Goal: Use online tool/utility: Utilize a website feature to perform a specific function

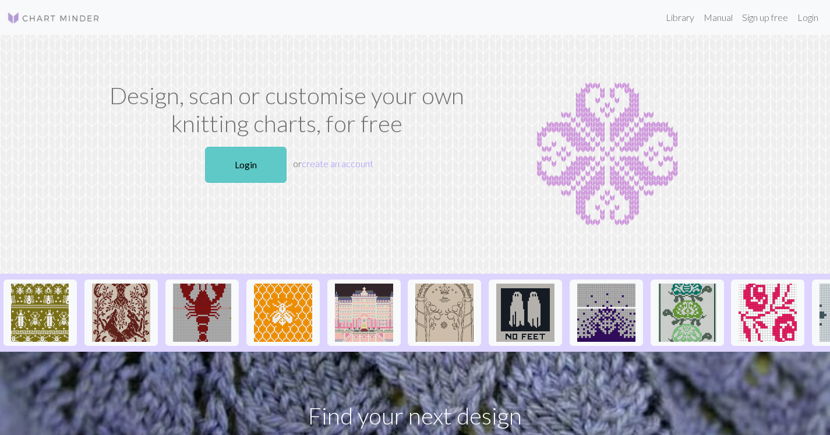
click at [262, 164] on link "Login" at bounding box center [246, 165] width 82 height 36
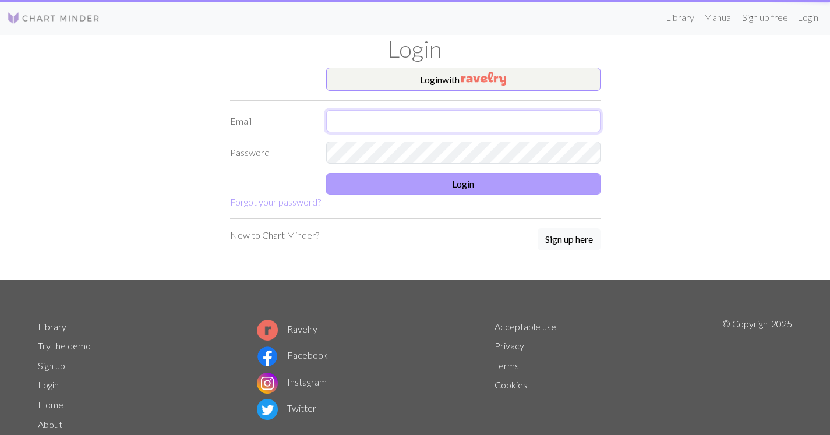
type input "[EMAIL_ADDRESS][DOMAIN_NAME]"
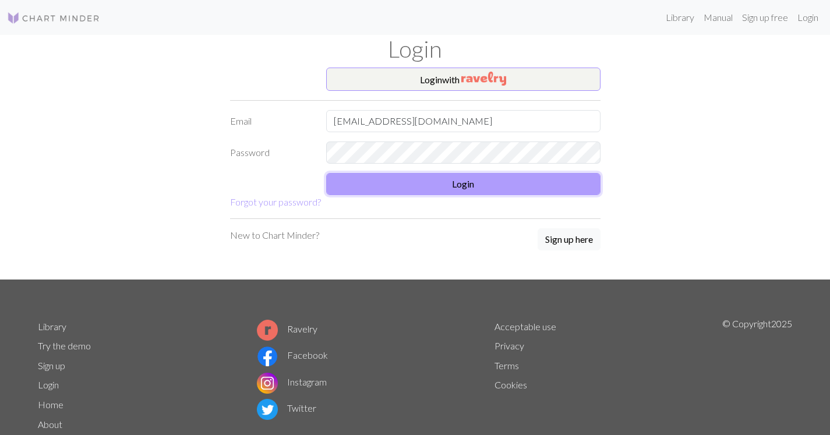
click at [489, 182] on button "Login" at bounding box center [463, 184] width 274 height 22
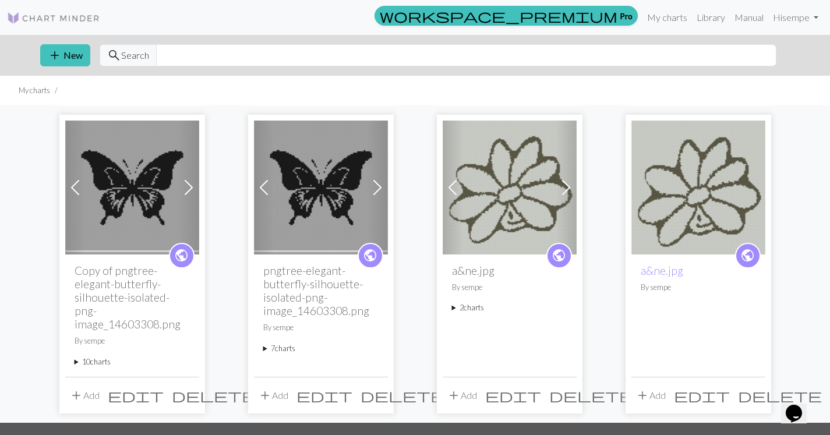
click at [171, 181] on img at bounding box center [132, 188] width 134 height 134
click at [74, 186] on span at bounding box center [75, 187] width 19 height 19
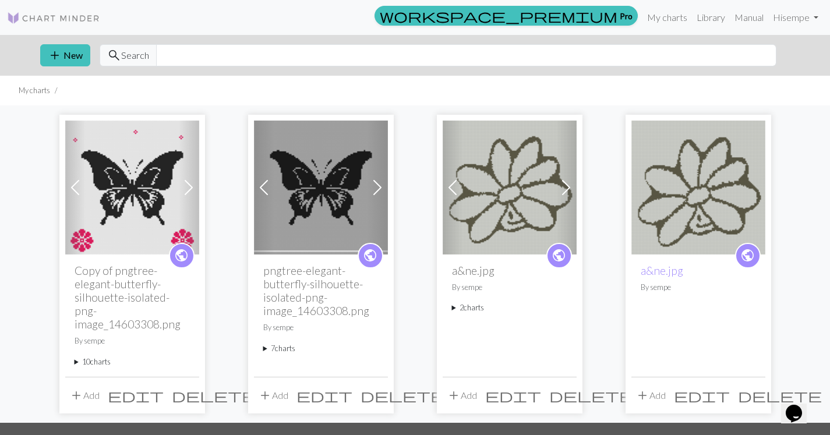
click at [148, 200] on img at bounding box center [132, 188] width 134 height 134
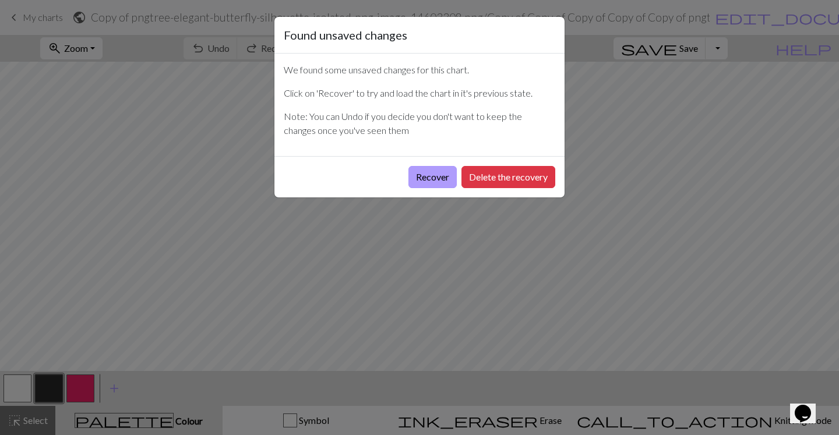
click at [429, 180] on button "Recover" at bounding box center [433, 177] width 48 height 22
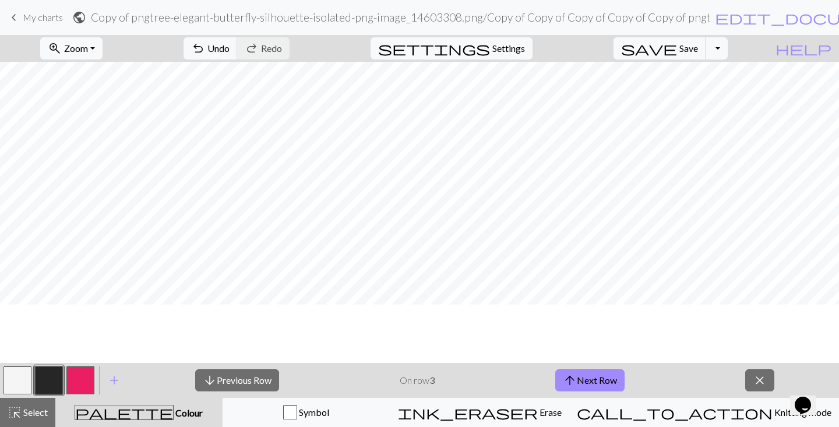
scroll to position [693, 0]
click at [585, 381] on button "arrow_upward Next Row" at bounding box center [589, 380] width 69 height 22
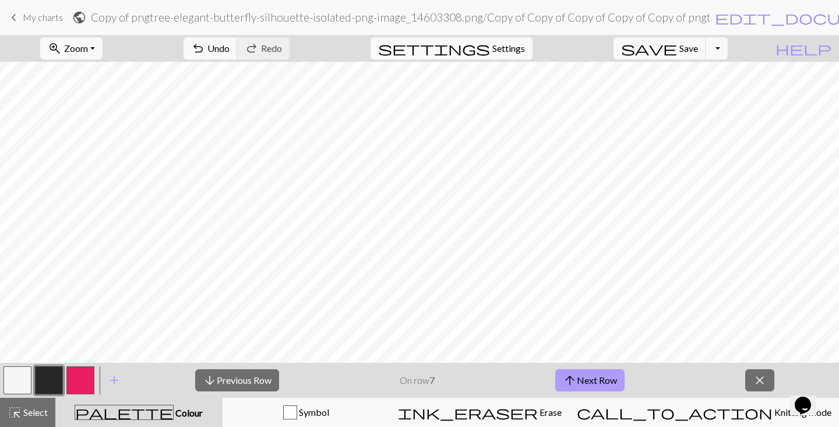
click at [585, 381] on button "arrow_upward Next Row" at bounding box center [589, 380] width 69 height 22
click at [585, 381] on button "arrow_upward Next Row" at bounding box center [591, 380] width 69 height 22
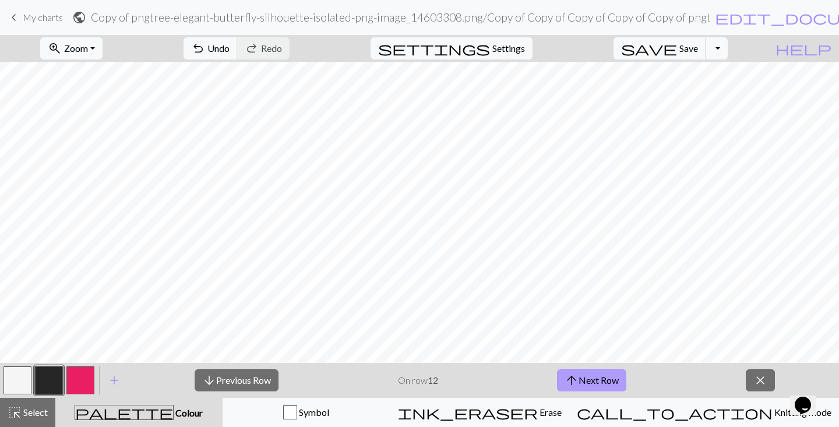
click at [585, 381] on button "arrow_upward Next Row" at bounding box center [591, 380] width 69 height 22
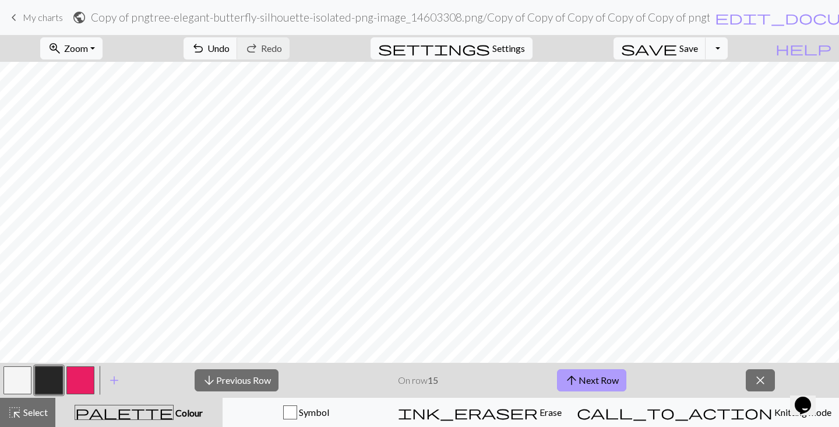
click at [585, 381] on button "arrow_upward Next Row" at bounding box center [591, 380] width 69 height 22
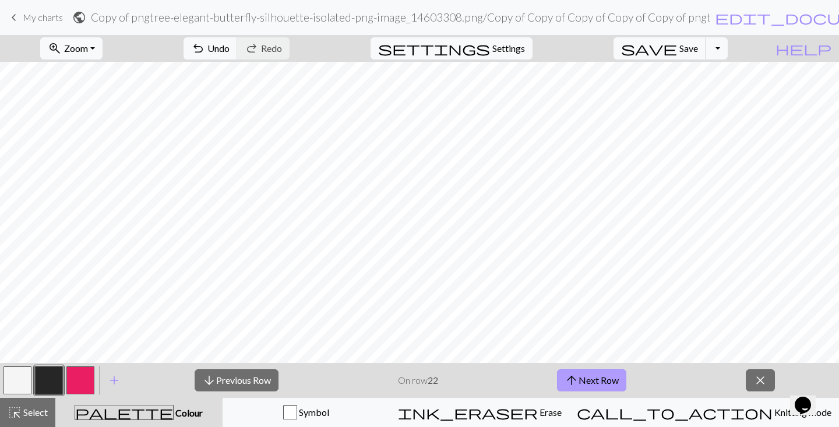
click at [585, 381] on button "arrow_upward Next Row" at bounding box center [591, 380] width 69 height 22
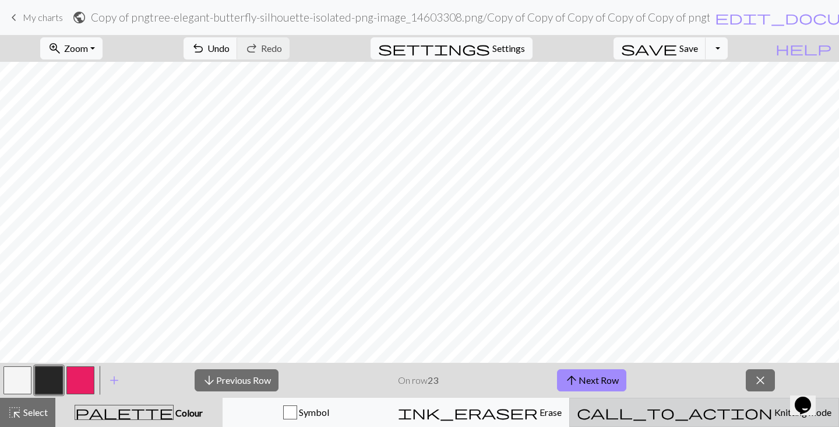
click at [773, 406] on span "Knitting mode" at bounding box center [802, 411] width 59 height 11
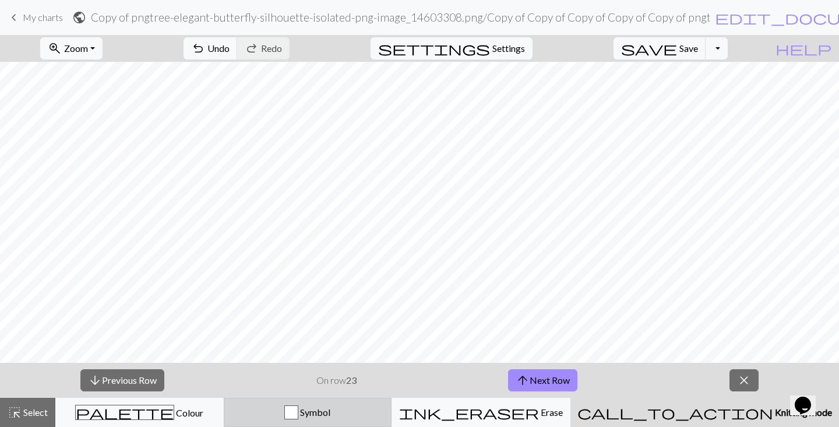
click at [383, 413] on div "Symbol" at bounding box center [307, 412] width 153 height 14
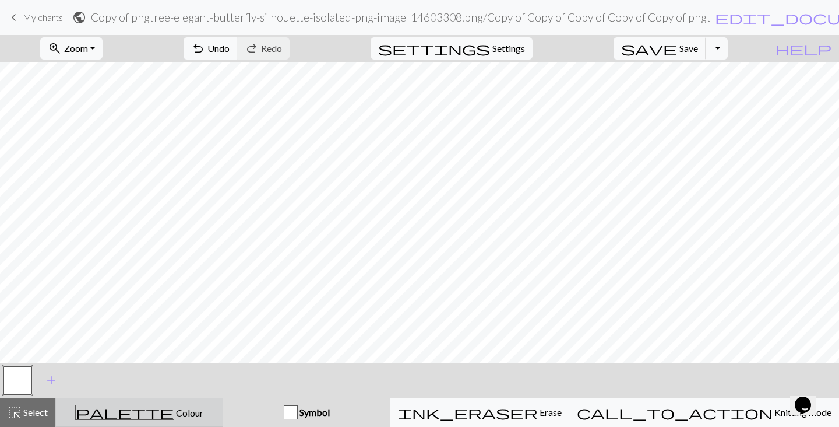
click at [212, 408] on div "palette Colour Colour" at bounding box center [139, 411] width 153 height 15
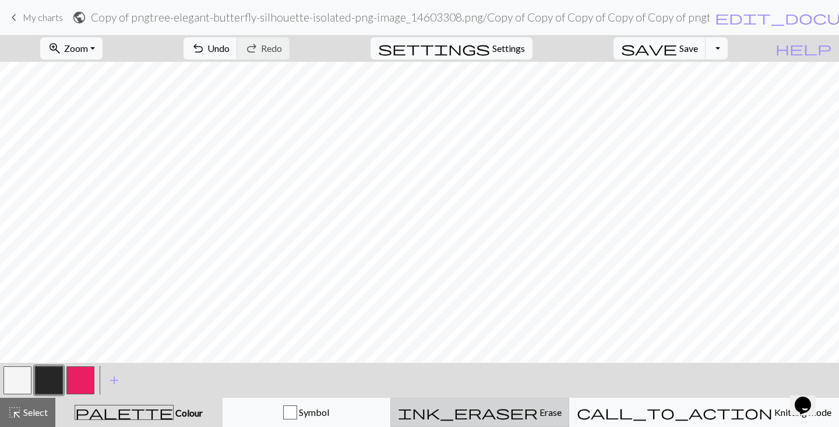
click at [558, 407] on span "Erase" at bounding box center [550, 411] width 24 height 11
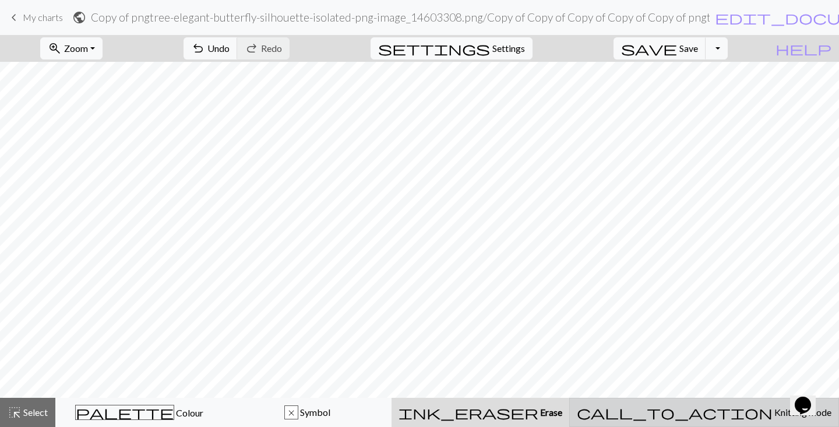
click at [773, 413] on span "Knitting mode" at bounding box center [802, 411] width 59 height 11
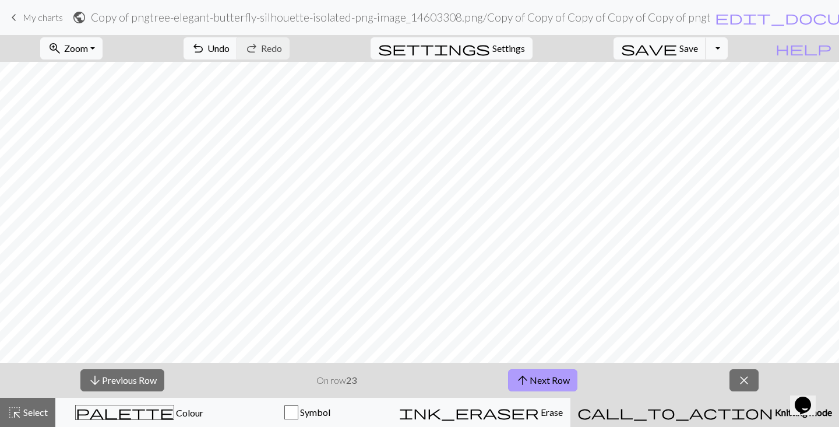
click at [544, 376] on button "arrow_upward Next Row" at bounding box center [542, 380] width 69 height 22
click at [544, 377] on button "arrow_upward Next Row" at bounding box center [542, 380] width 69 height 22
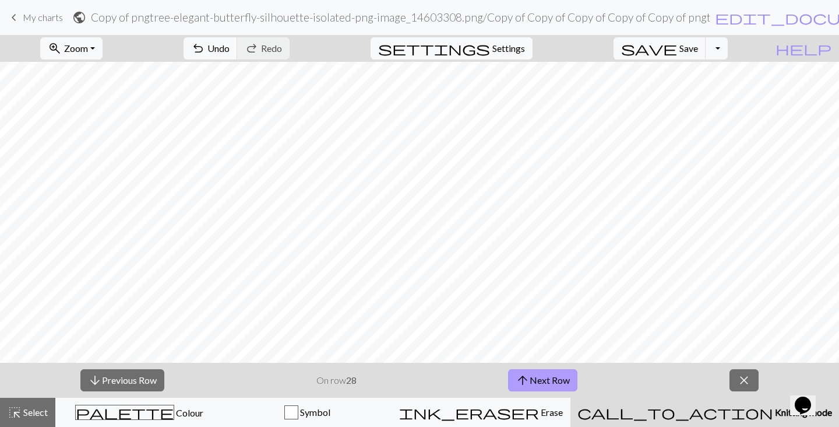
click at [544, 377] on button "arrow_upward Next Row" at bounding box center [542, 380] width 69 height 22
click at [544, 378] on button "arrow_upward Next Row" at bounding box center [542, 380] width 69 height 22
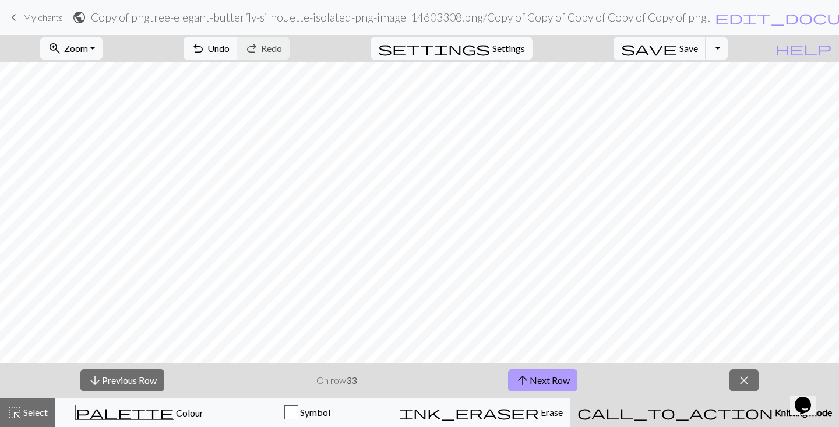
click at [544, 378] on button "arrow_upward Next Row" at bounding box center [542, 380] width 69 height 22
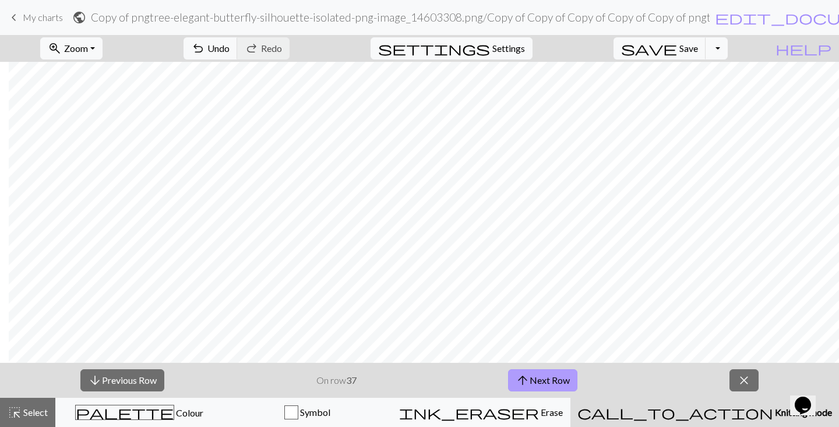
click at [563, 379] on button "arrow_upward Next Row" at bounding box center [542, 380] width 69 height 22
click at [553, 377] on button "arrow_upward Next Row" at bounding box center [542, 380] width 69 height 22
click at [128, 378] on button "arrow_downward Previous Row" at bounding box center [122, 380] width 84 height 22
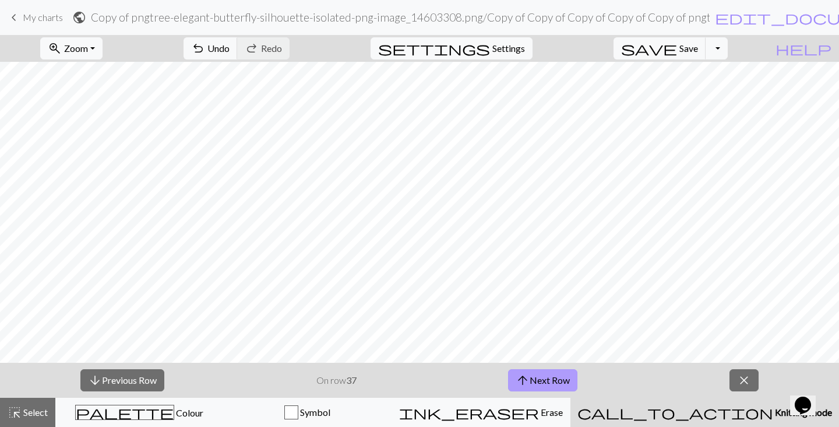
click at [558, 385] on button "arrow_upward Next Row" at bounding box center [542, 380] width 69 height 22
click at [508, 369] on button "arrow_upward Next Row" at bounding box center [542, 380] width 69 height 22
click at [150, 376] on button "arrow_downward Previous Row" at bounding box center [122, 380] width 84 height 22
